Goal: Task Accomplishment & Management: Manage account settings

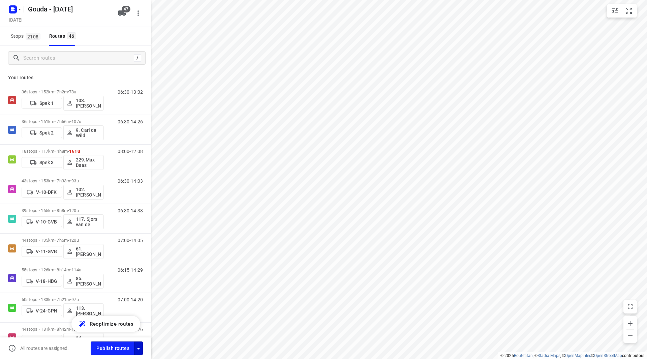
click at [137, 345] on icon "button" at bounding box center [138, 348] width 8 height 8
click at [126, 282] on input "Fulfill the stops in any order" at bounding box center [124, 280] width 38 height 13
checkbox input "true"
click at [125, 298] on input "Call the customer" at bounding box center [124, 295] width 38 height 13
checkbox input "true"
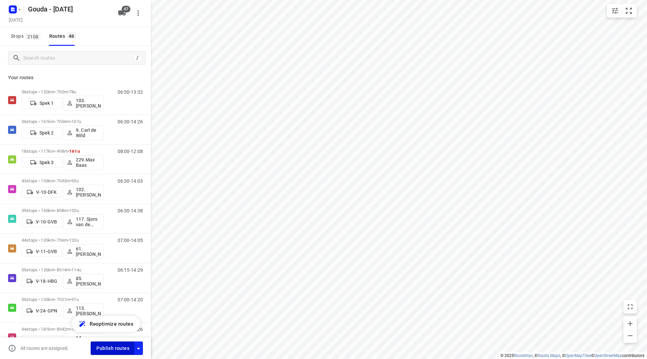
click at [120, 349] on span "Publish routes" at bounding box center [112, 348] width 33 height 8
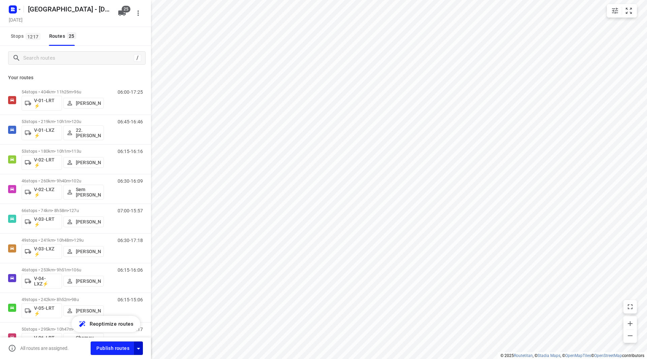
click at [138, 350] on icon "button" at bounding box center [138, 348] width 8 height 8
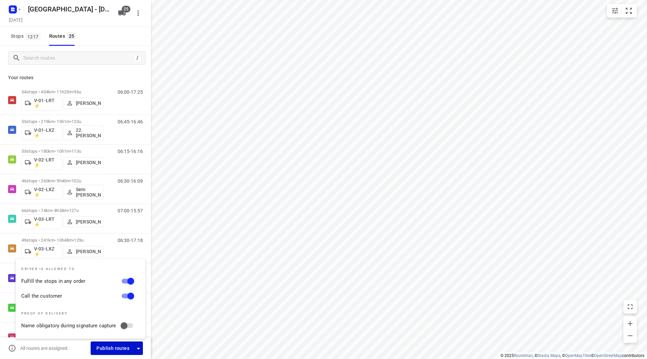
click at [110, 347] on span "Publish routes" at bounding box center [112, 348] width 33 height 8
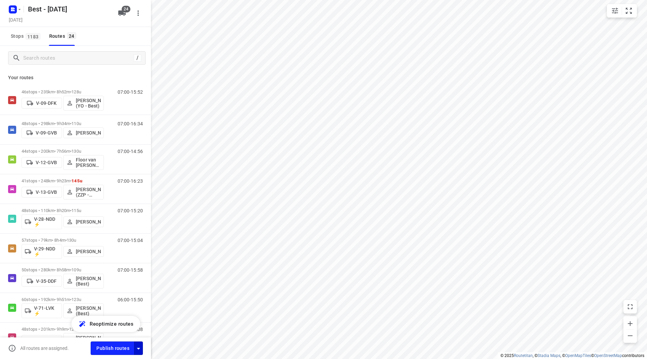
drag, startPoint x: 141, startPoint y: 349, endPoint x: 140, endPoint y: 343, distance: 5.2
click at [141, 349] on icon "button" at bounding box center [138, 348] width 8 height 8
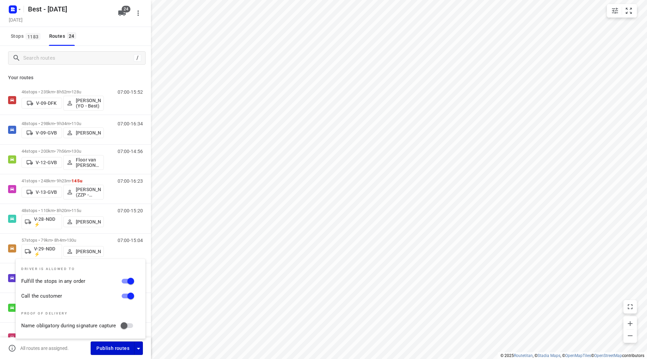
click at [113, 348] on span "Publish routes" at bounding box center [112, 348] width 33 height 8
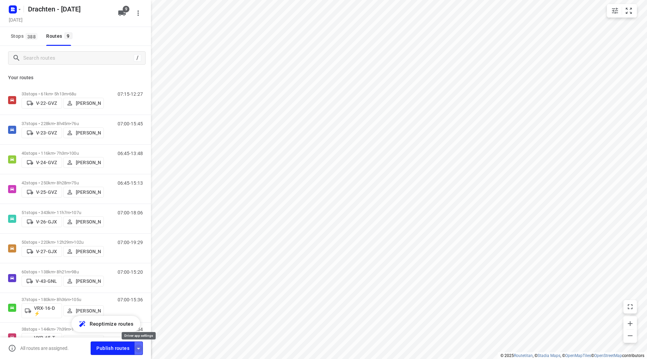
click at [137, 347] on icon "button" at bounding box center [138, 348] width 8 height 8
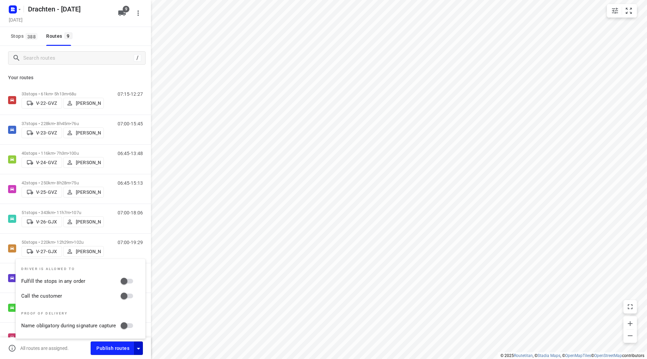
drag, startPoint x: 124, startPoint y: 278, endPoint x: 125, endPoint y: 285, distance: 6.4
click at [125, 279] on input "Fulfill the stops in any order" at bounding box center [124, 280] width 38 height 13
checkbox input "true"
click at [126, 294] on input "Call the customer" at bounding box center [124, 295] width 38 height 13
checkbox input "true"
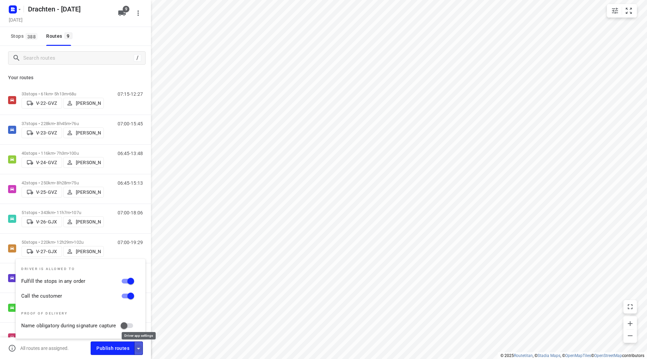
click at [140, 349] on icon "button" at bounding box center [138, 348] width 8 height 8
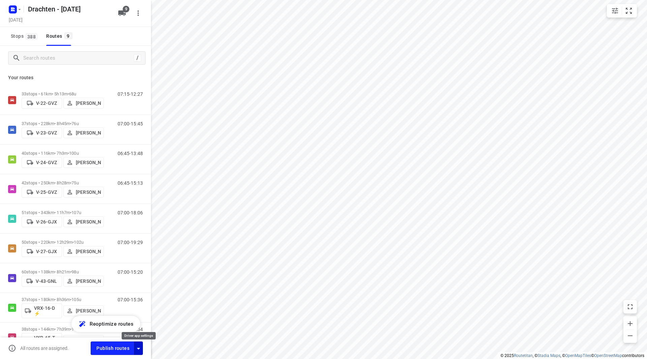
click at [139, 346] on icon "button" at bounding box center [138, 348] width 8 height 8
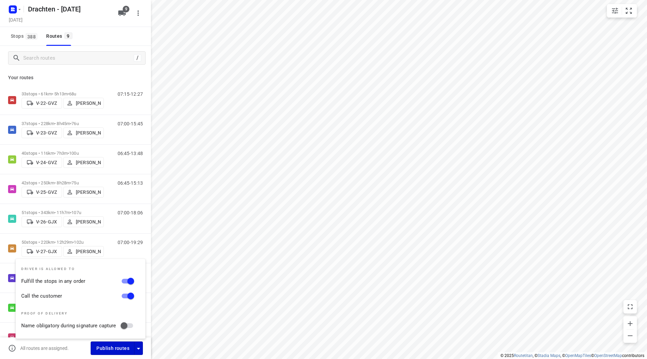
click at [109, 349] on span "Publish routes" at bounding box center [112, 348] width 33 height 8
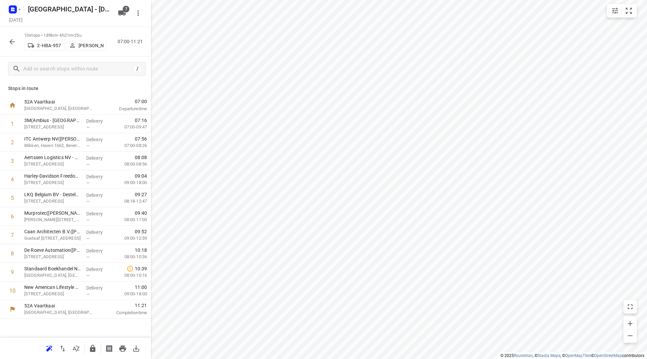
click at [9, 43] on icon "button" at bounding box center [12, 42] width 8 height 8
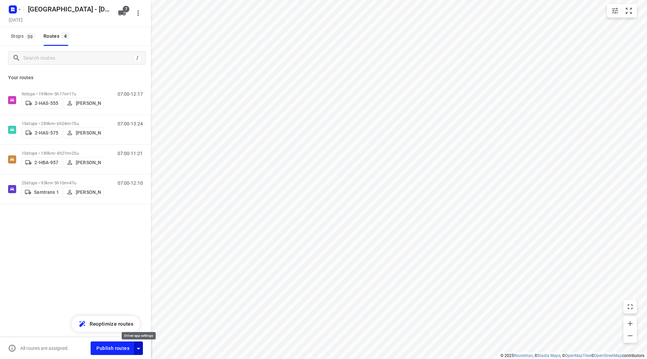
click at [139, 350] on icon "button" at bounding box center [138, 348] width 8 height 8
drag, startPoint x: 124, startPoint y: 283, endPoint x: 125, endPoint y: 295, distance: 12.5
click at [124, 283] on input "Fulfill the stops in any order" at bounding box center [124, 280] width 38 height 13
checkbox input "true"
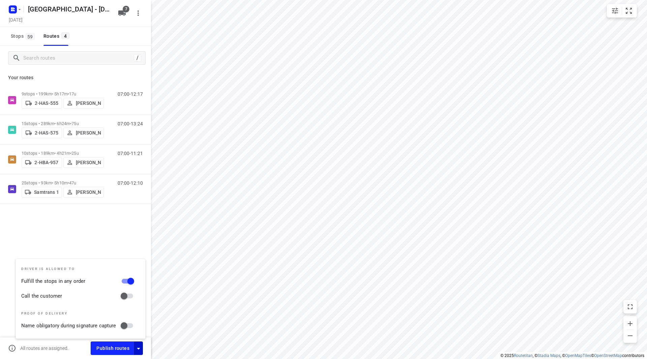
click at [125, 296] on input "Call the customer" at bounding box center [124, 295] width 38 height 13
checkbox input "true"
click at [140, 345] on icon "button" at bounding box center [138, 348] width 8 height 8
click at [122, 348] on span "Publish routes" at bounding box center [112, 348] width 33 height 8
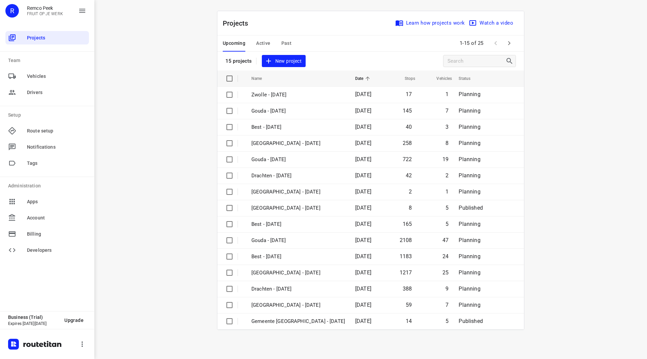
click at [255, 38] on div "Upcoming Active Past" at bounding box center [262, 43] width 79 height 16
click at [258, 39] on span "Active" at bounding box center [263, 43] width 14 height 8
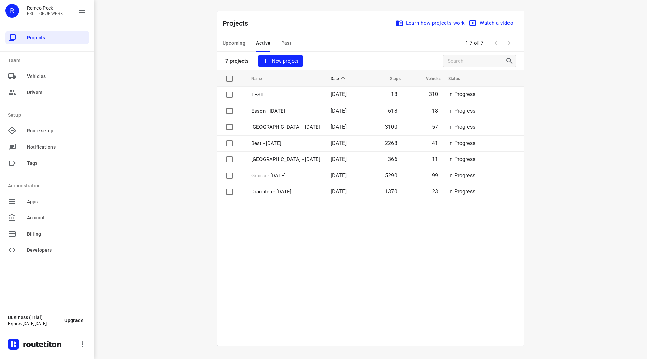
click at [234, 44] on span "Upcoming" at bounding box center [234, 43] width 23 height 8
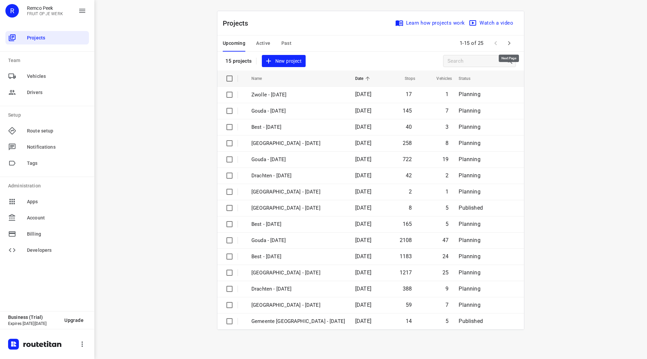
click at [507, 42] on icon "button" at bounding box center [509, 43] width 8 height 8
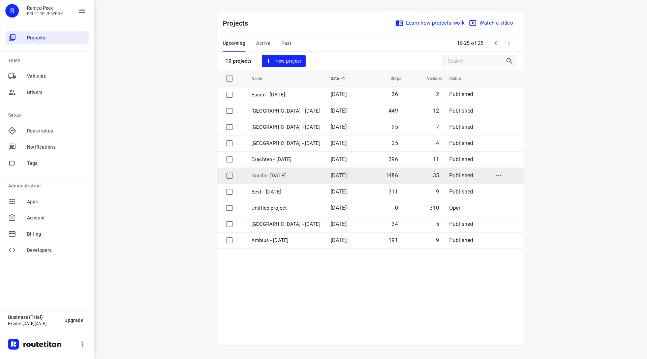
click at [275, 174] on p "Gouda - Tuesday" at bounding box center [285, 176] width 69 height 8
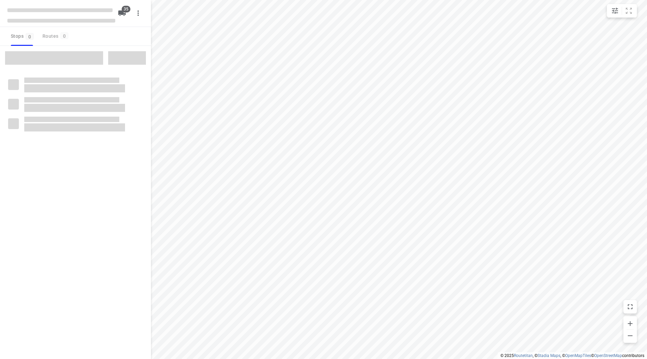
checkbox input "true"
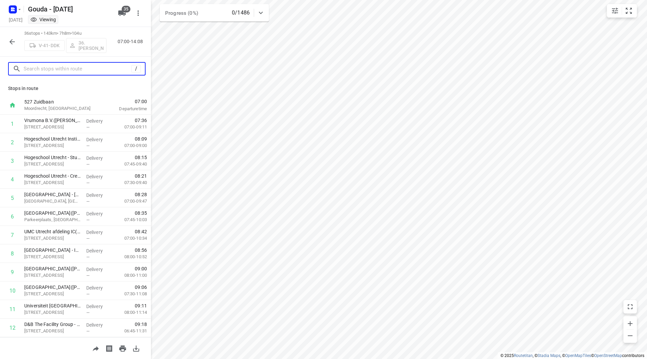
click at [92, 70] on input "text" at bounding box center [78, 69] width 108 height 10
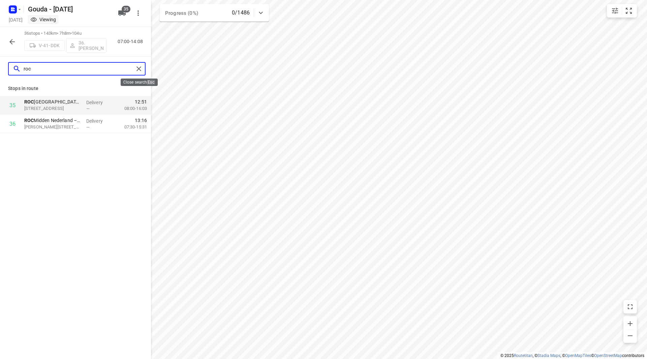
type input "roc"
